Goal: Communication & Community: Connect with others

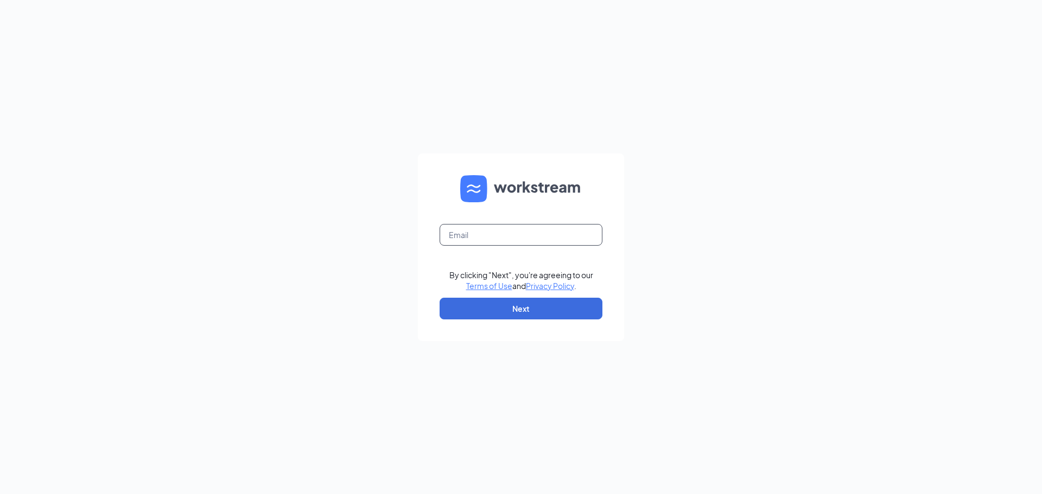
click at [503, 233] on input "text" at bounding box center [521, 235] width 163 height 22
type input "[EMAIL_ADDRESS][DOMAIN_NAME]"
click at [540, 302] on button "Next" at bounding box center [521, 309] width 163 height 22
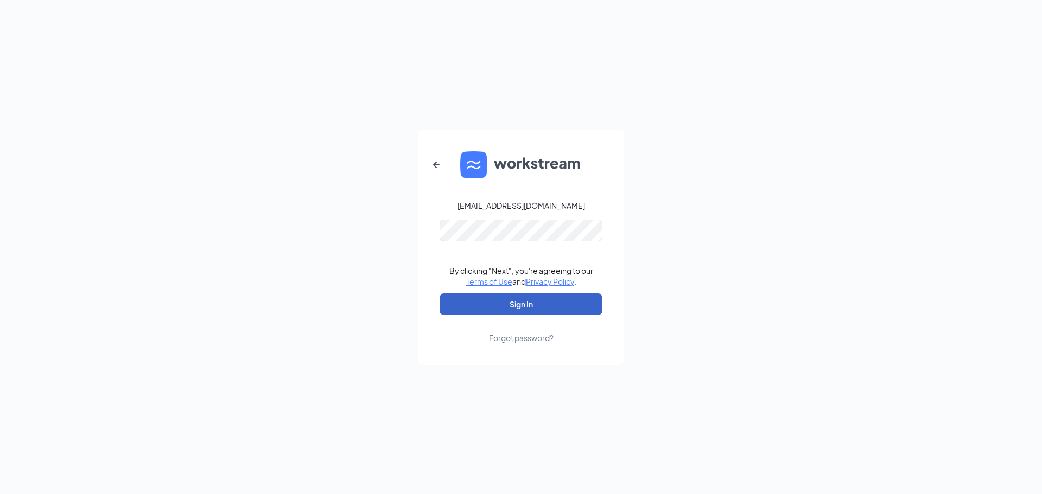
click at [537, 300] on button "Sign In" at bounding box center [521, 305] width 163 height 22
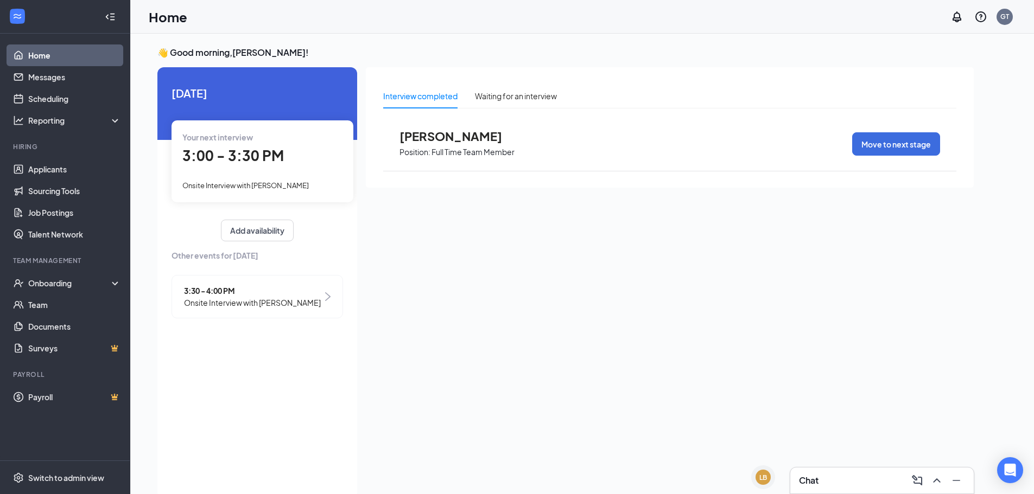
click at [882, 481] on div "Chat" at bounding box center [882, 480] width 166 height 17
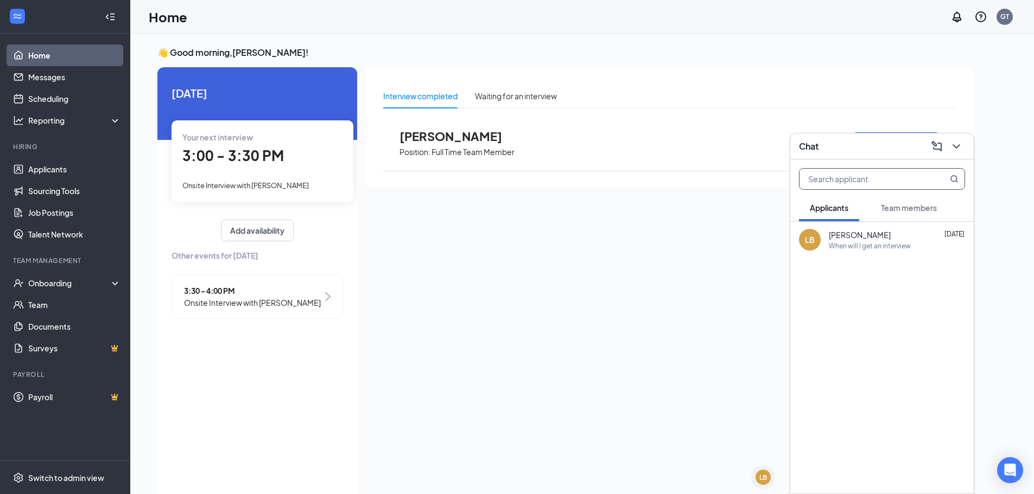
click at [879, 176] on input "text" at bounding box center [863, 179] width 129 height 21
type input "et"
click at [912, 208] on span "Team members" at bounding box center [909, 208] width 56 height 10
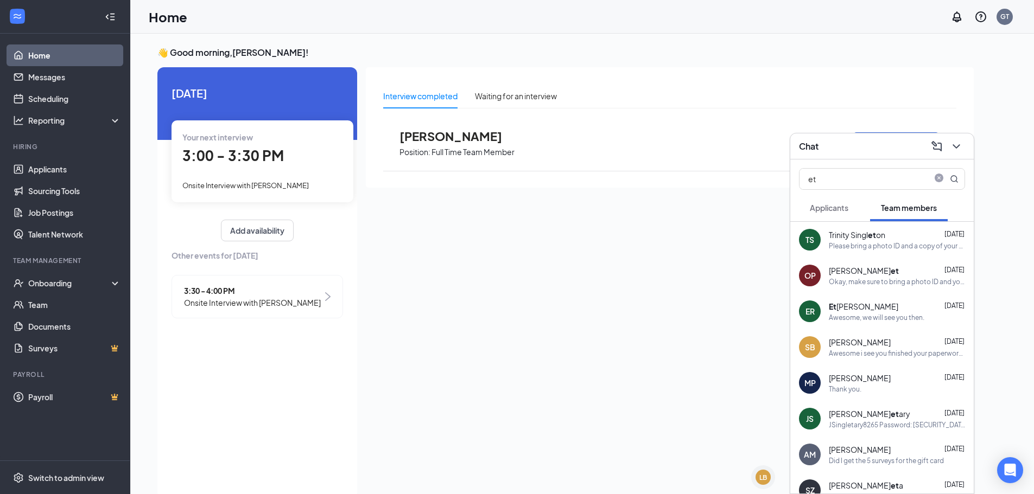
click at [894, 316] on div "Awesome, we will see you then." at bounding box center [877, 317] width 96 height 9
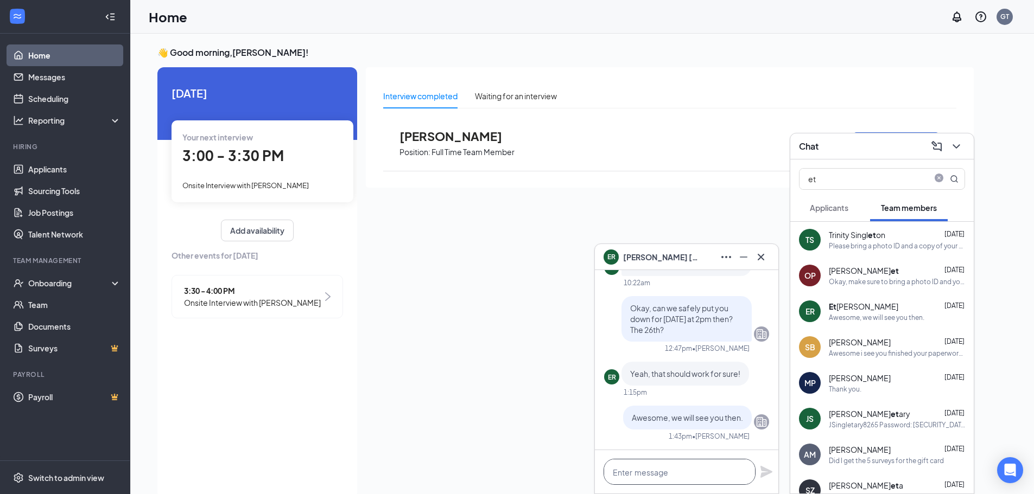
drag, startPoint x: 628, startPoint y: 468, endPoint x: 633, endPoint y: 466, distance: 6.1
click at [631, 467] on textarea at bounding box center [680, 472] width 152 height 26
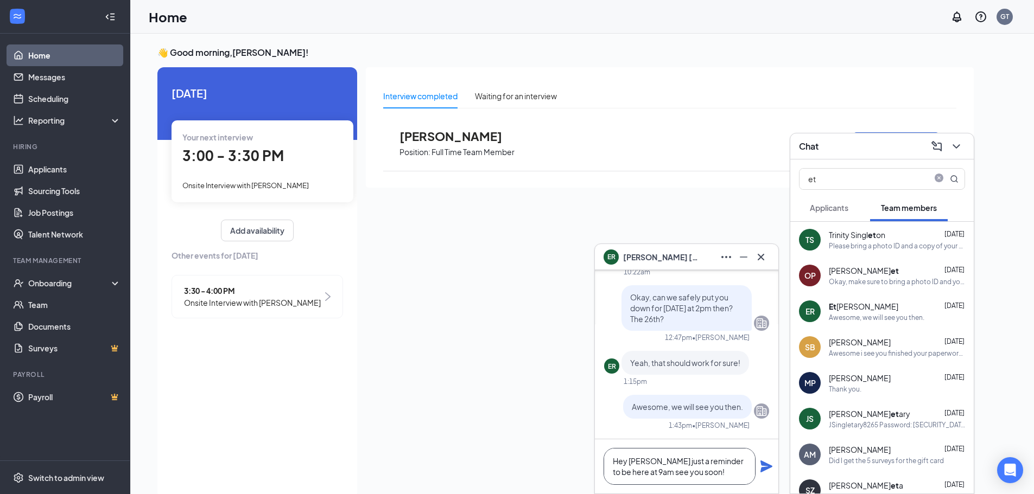
click at [650, 467] on textarea "Hey Ethan just a reminder to be here at 9am see you soon!" at bounding box center [680, 466] width 152 height 37
click at [648, 462] on textarea "Hey Ethan just a reminder to be here at 9am see you soon!" at bounding box center [680, 466] width 152 height 37
type textarea "Hey Ethan, just a reminder to be here at 9am see you soon!"
click at [766, 465] on icon "Plane" at bounding box center [766, 467] width 12 height 12
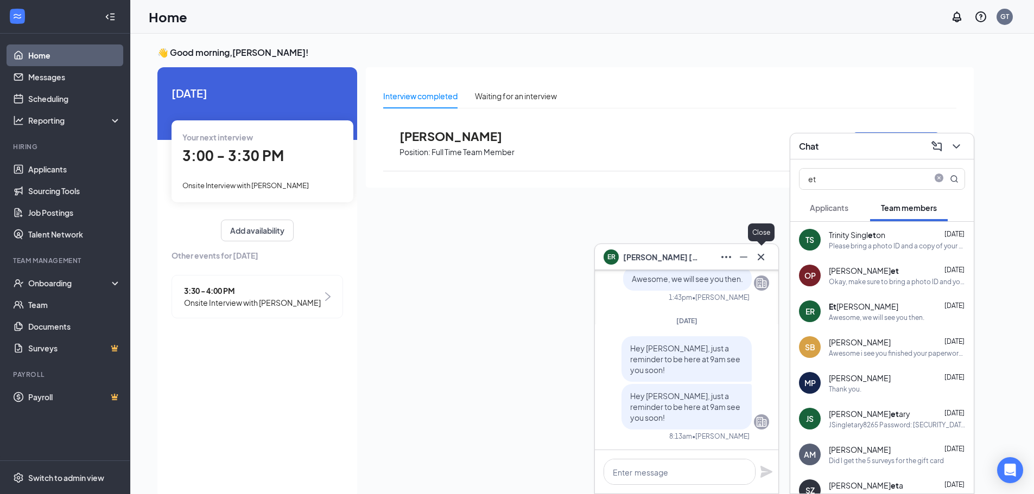
click at [765, 252] on icon "Cross" at bounding box center [760, 257] width 13 height 13
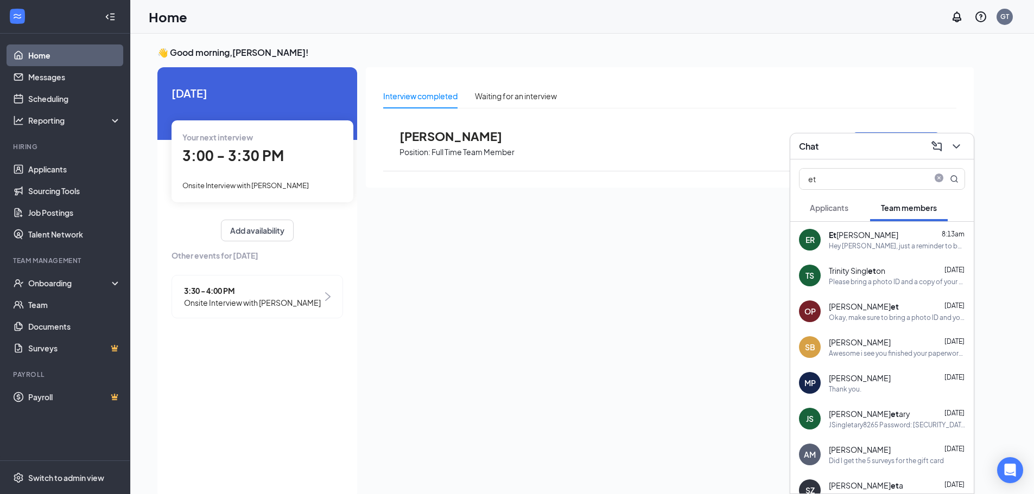
click at [858, 144] on div "Chat" at bounding box center [882, 146] width 166 height 17
